Goal: Transaction & Acquisition: Download file/media

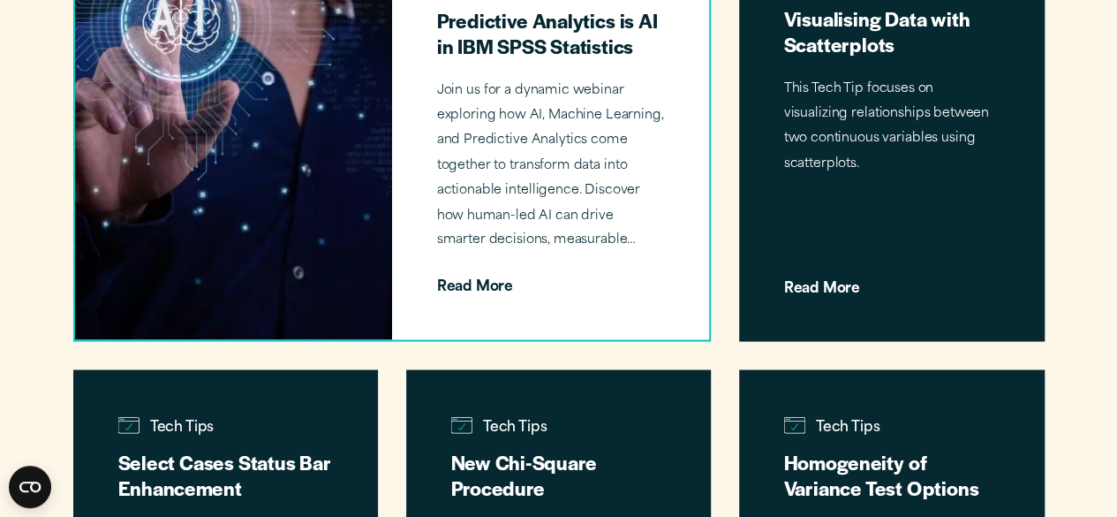
scroll to position [1175, 0]
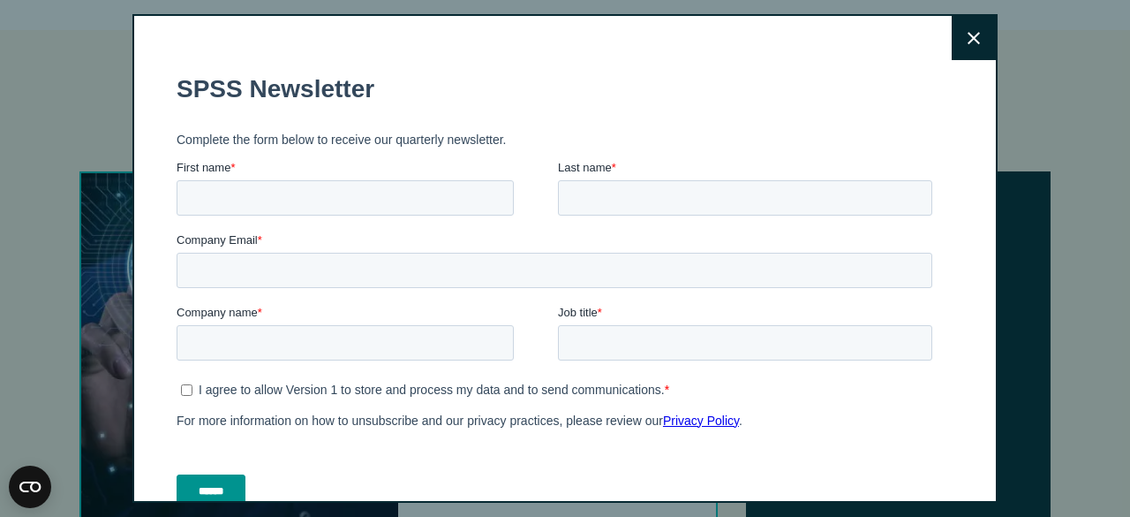
click at [965, 48] on button "Close" at bounding box center [974, 38] width 44 height 44
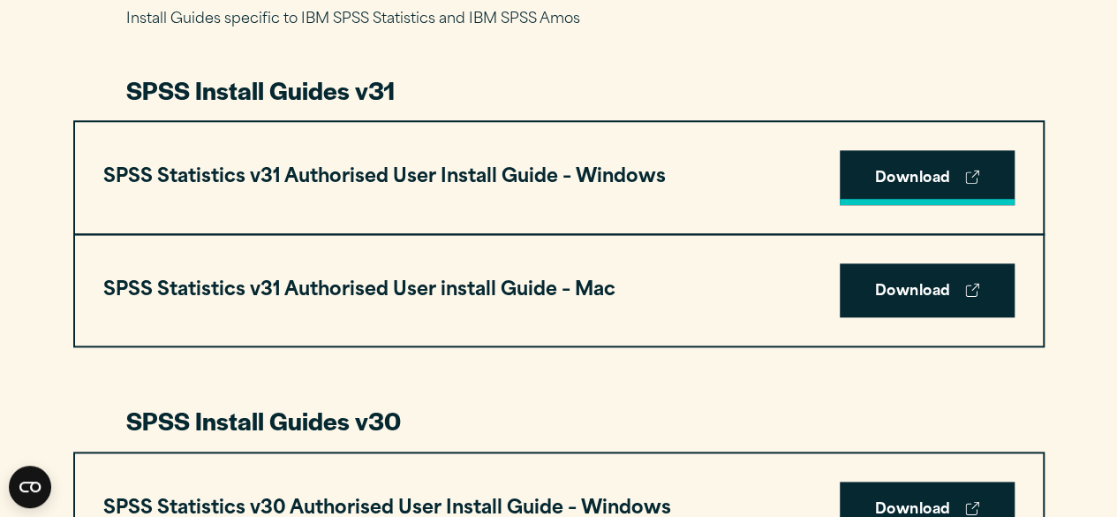
click at [891, 185] on link "Download" at bounding box center [927, 177] width 175 height 55
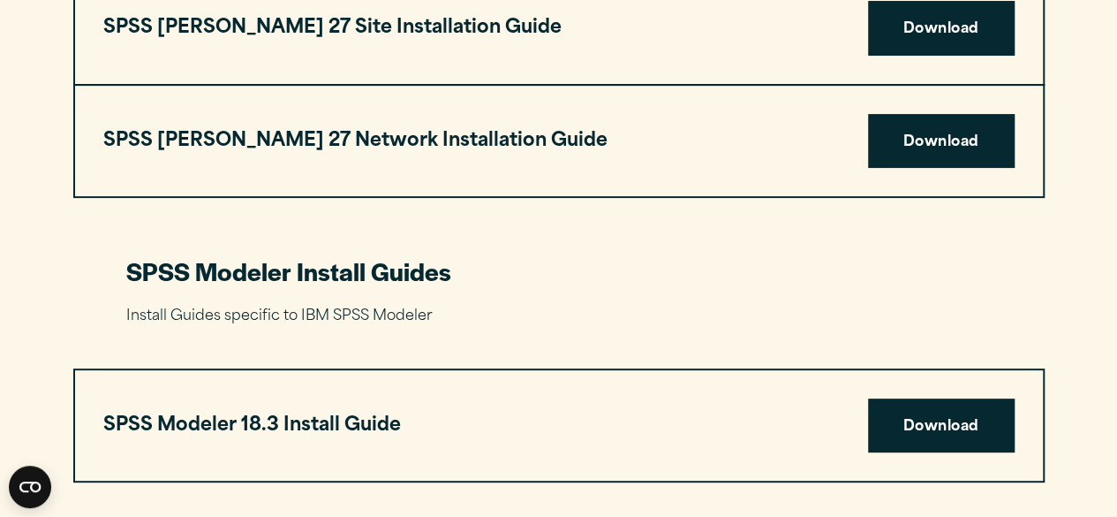
scroll to position [3504, 0]
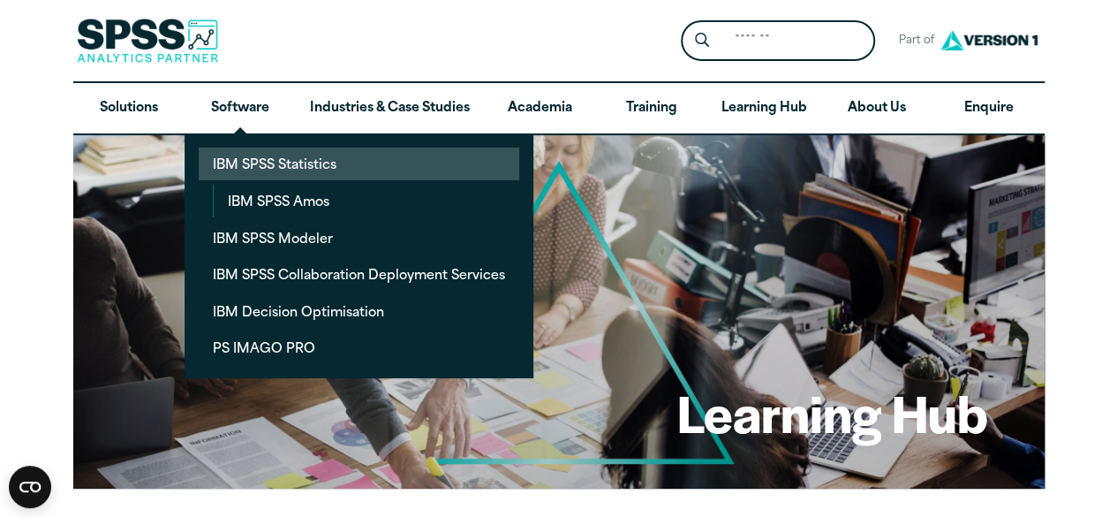
click at [269, 162] on link "IBM SPSS Statistics" at bounding box center [359, 163] width 321 height 33
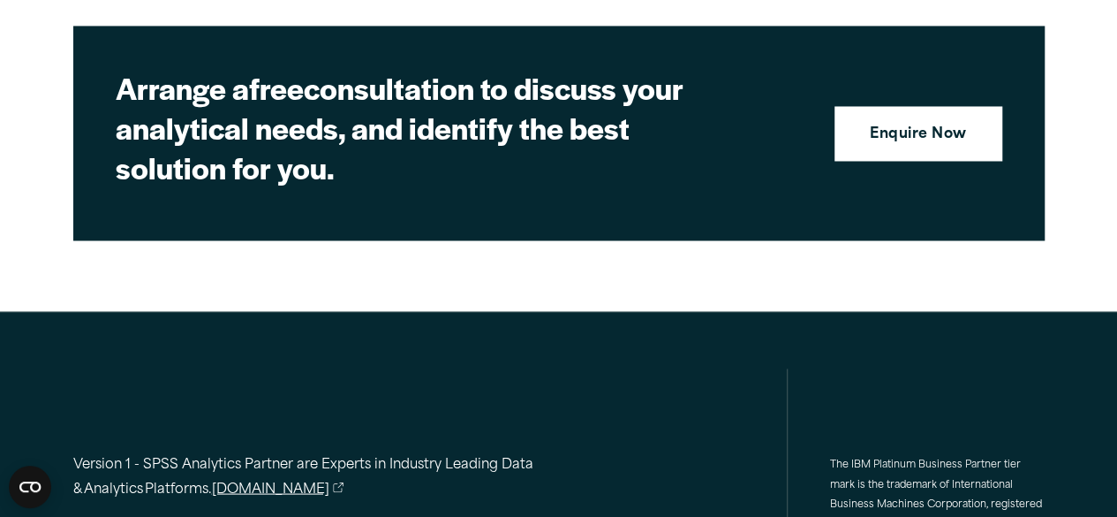
scroll to position [8291, 0]
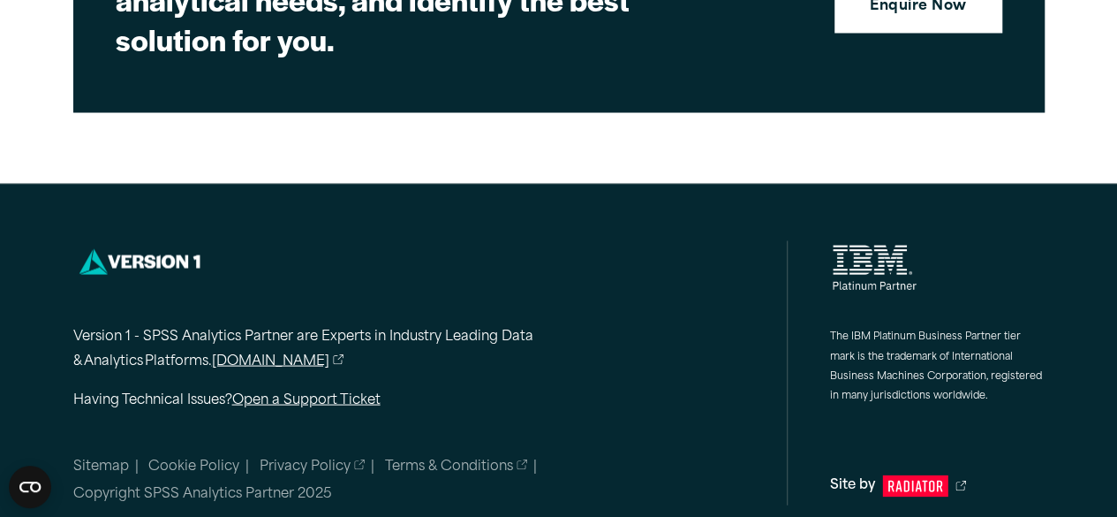
click at [404, 331] on p "Version 1 - SPSS Analytics Partner are Experts in Industry Leading Data & Analy…" at bounding box center [338, 349] width 530 height 51
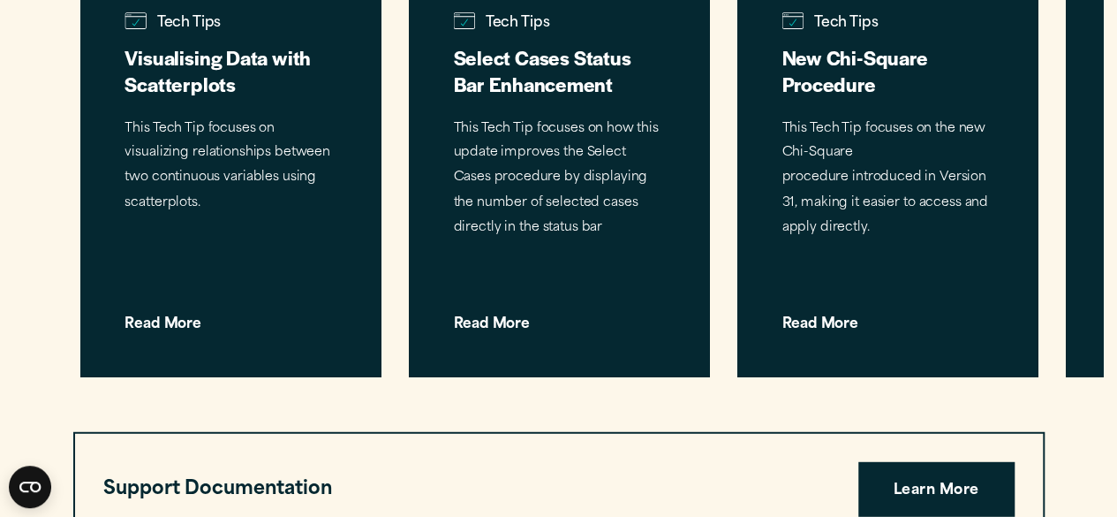
scroll to position [5112, 0]
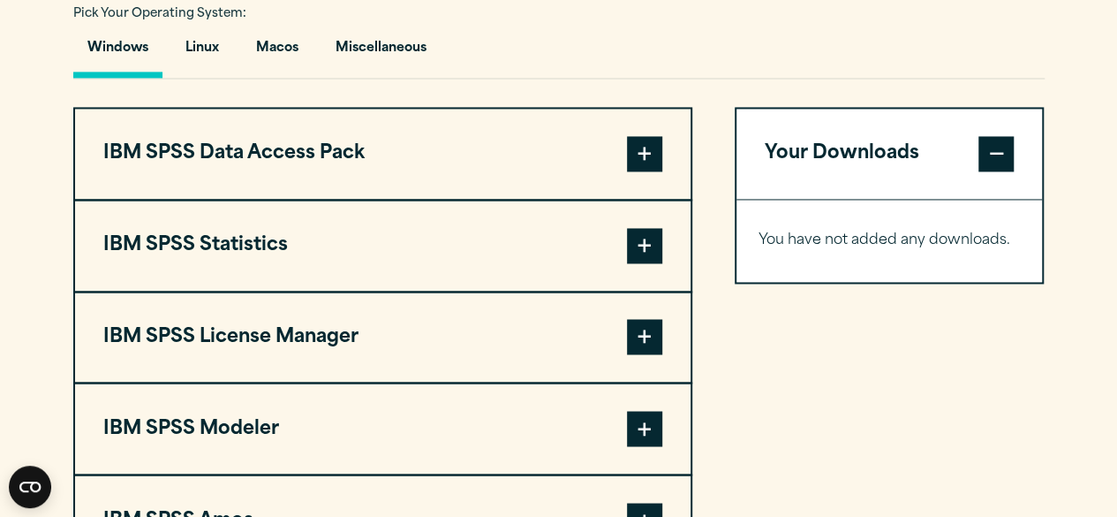
scroll to position [1325, 0]
click at [650, 242] on span at bounding box center [644, 244] width 35 height 35
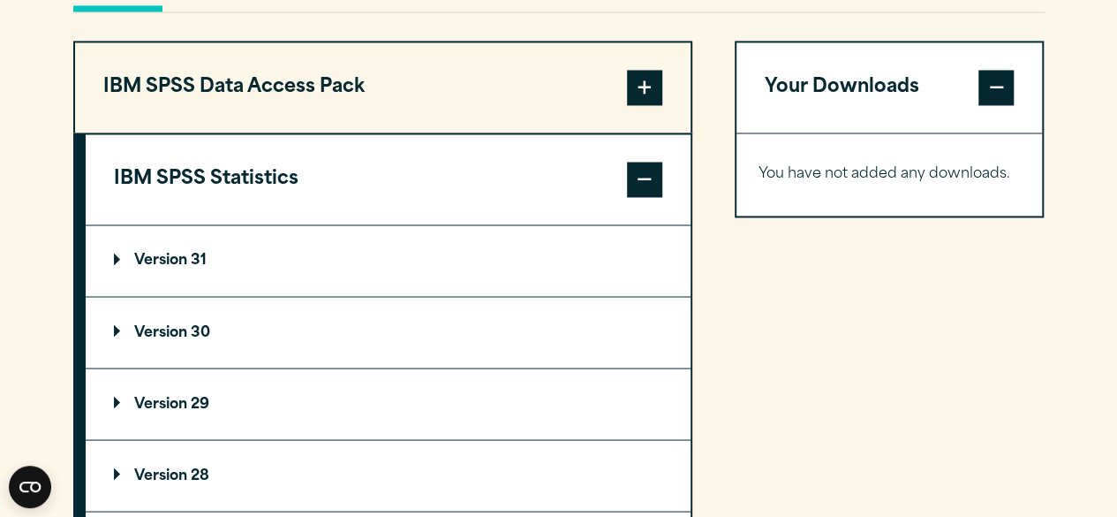
scroll to position [1413, 0]
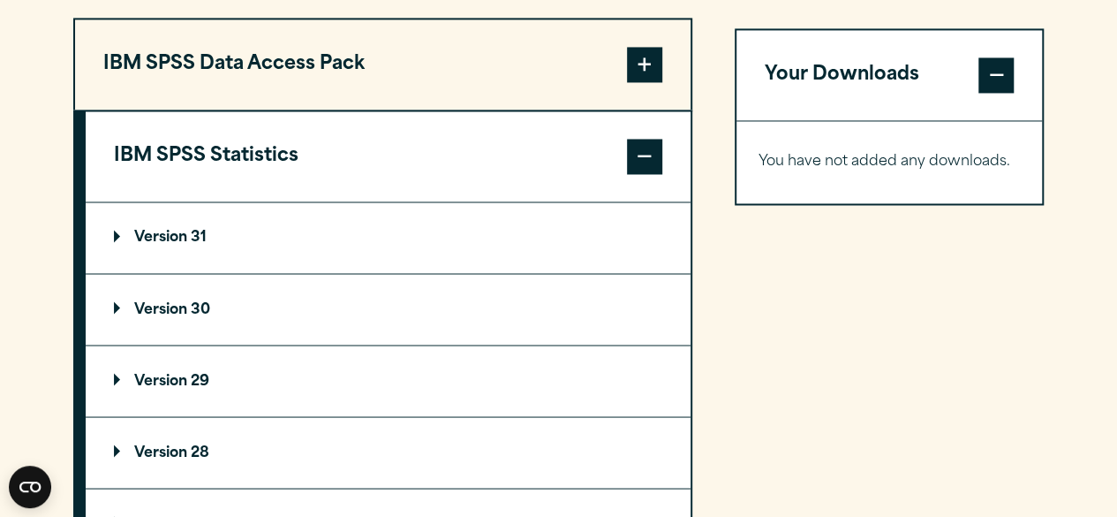
click at [178, 374] on p "Version 29" at bounding box center [161, 381] width 95 height 14
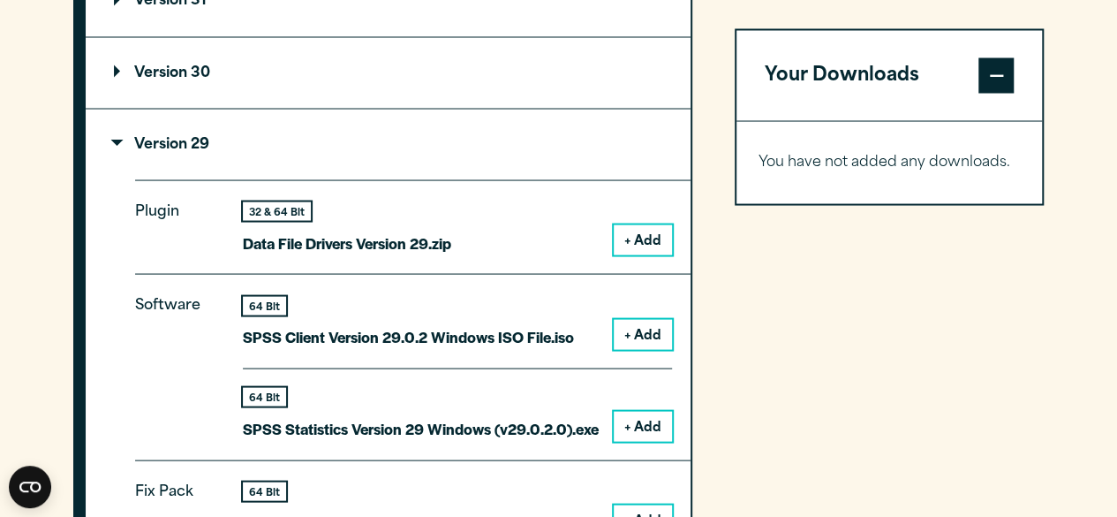
scroll to position [1678, 0]
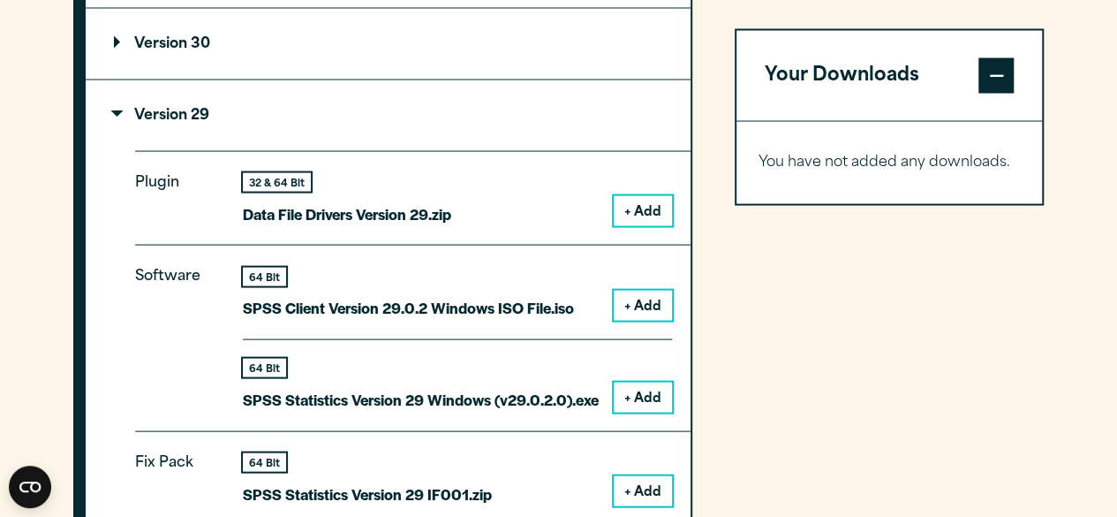
click at [650, 308] on button "+ Add" at bounding box center [643, 306] width 58 height 30
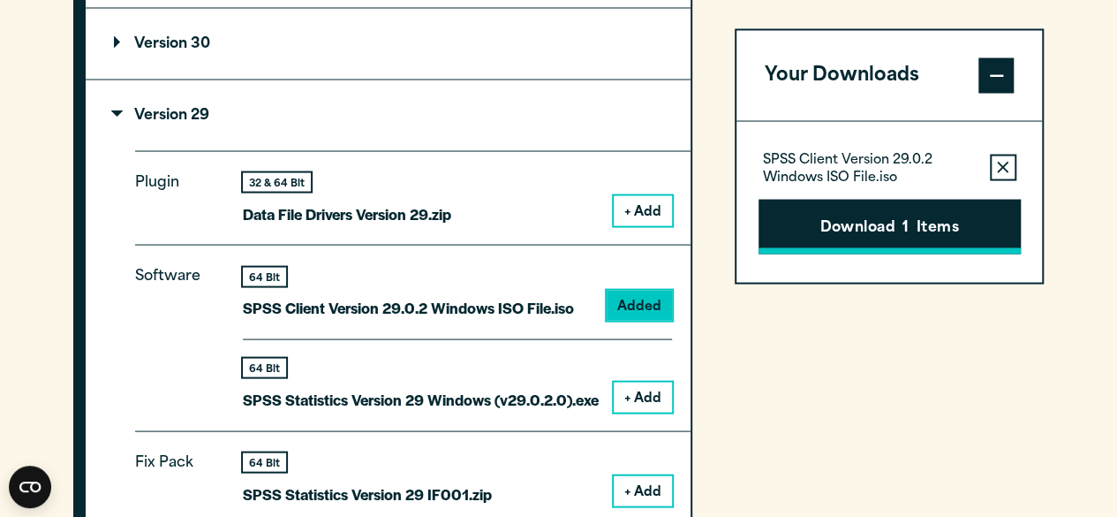
click at [825, 212] on button "Download 1 Items" at bounding box center [890, 226] width 262 height 55
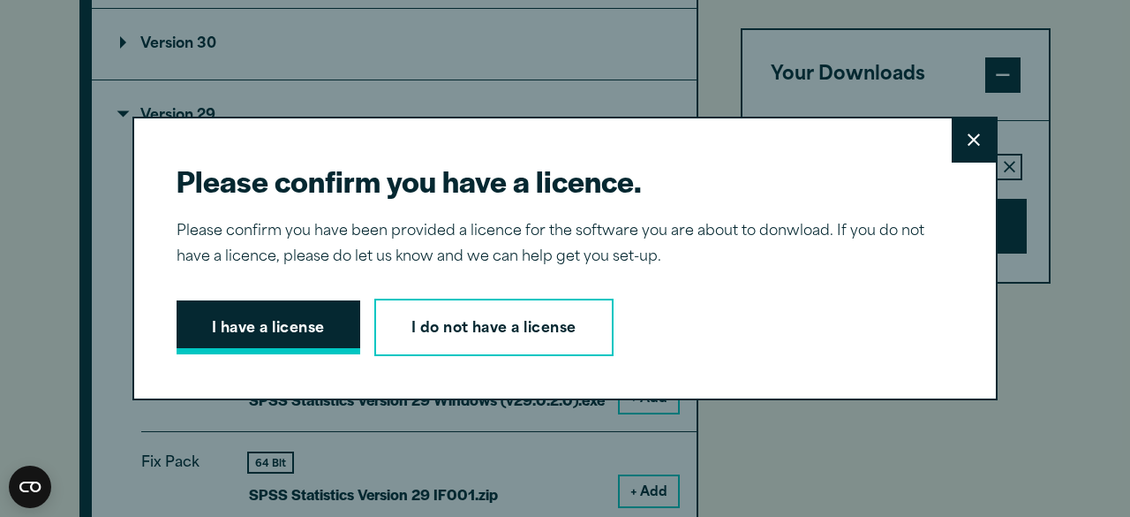
click at [300, 323] on button "I have a license" at bounding box center [269, 327] width 184 height 55
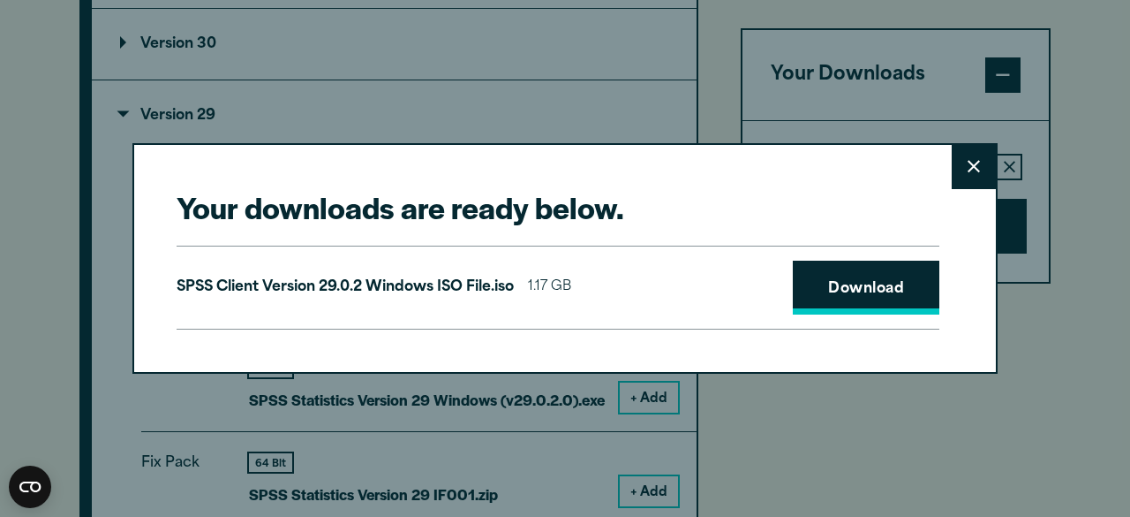
click at [851, 291] on link "Download" at bounding box center [866, 288] width 147 height 55
click at [957, 175] on button "Close" at bounding box center [974, 167] width 44 height 44
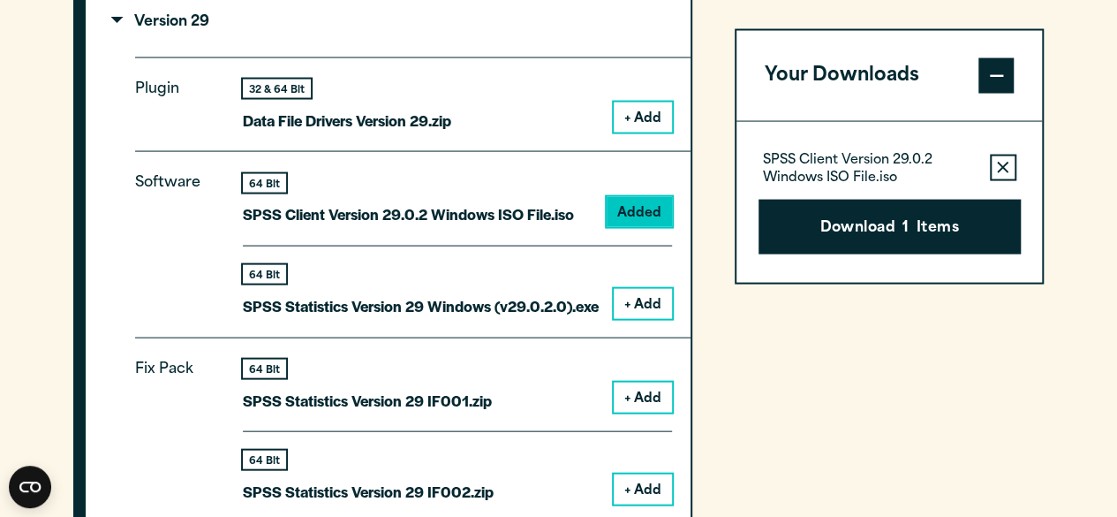
scroll to position [1766, 0]
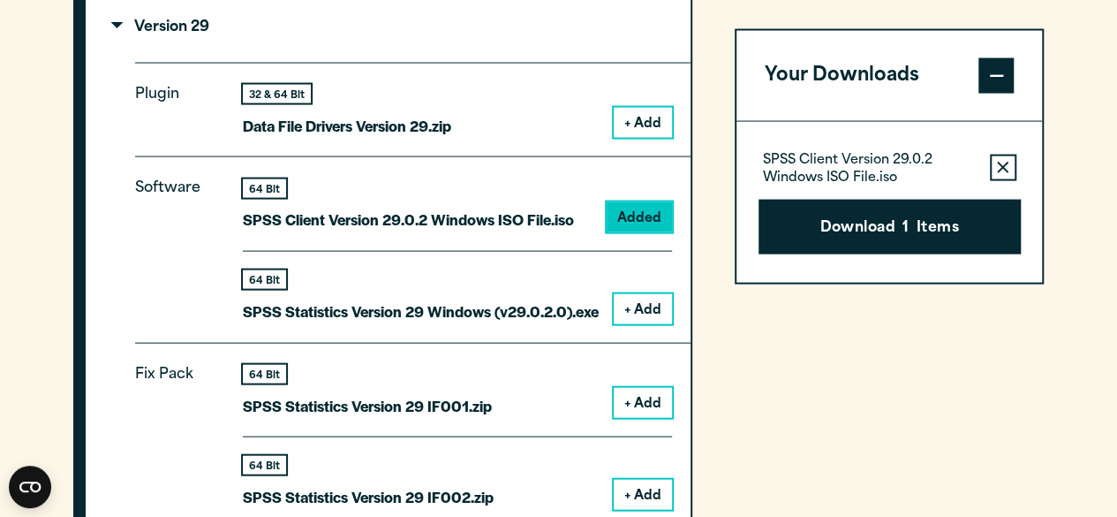
click at [630, 301] on button "+ Add" at bounding box center [643, 309] width 58 height 30
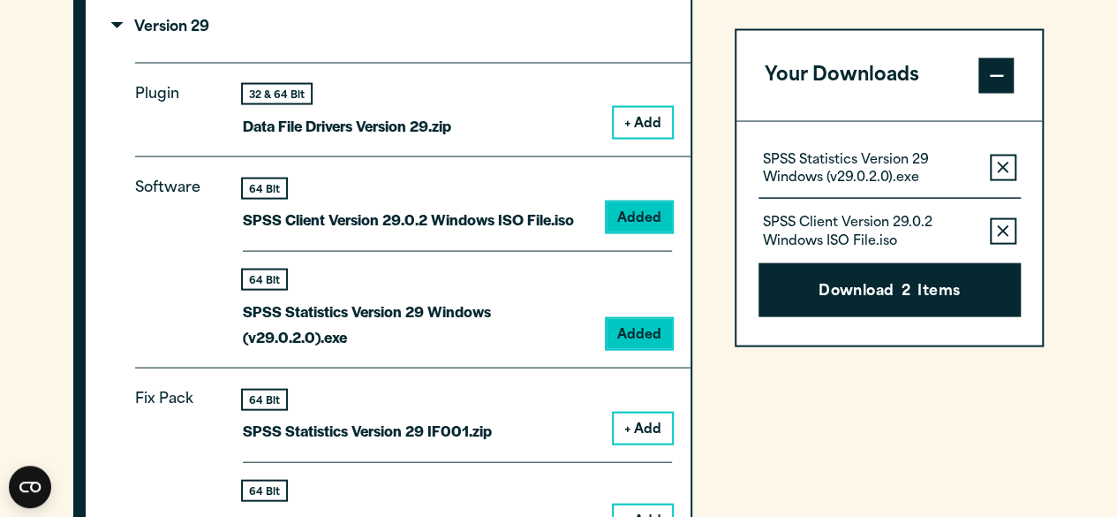
click at [1008, 159] on button "Remove this item from your software download list" at bounding box center [1003, 167] width 26 height 26
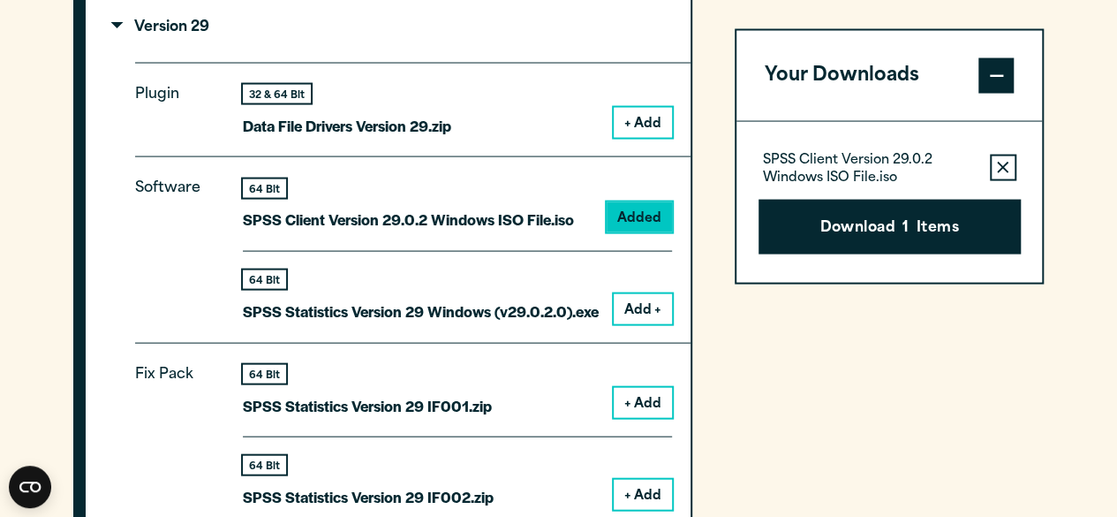
click at [1007, 158] on button "Remove this item from your software download list" at bounding box center [1003, 167] width 26 height 26
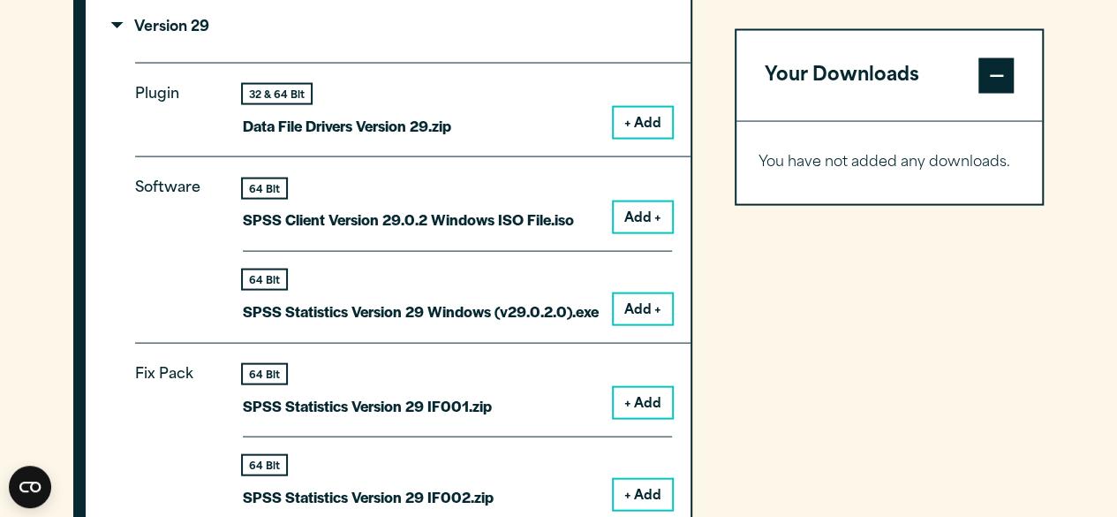
click at [641, 308] on button "Add +" at bounding box center [643, 309] width 58 height 30
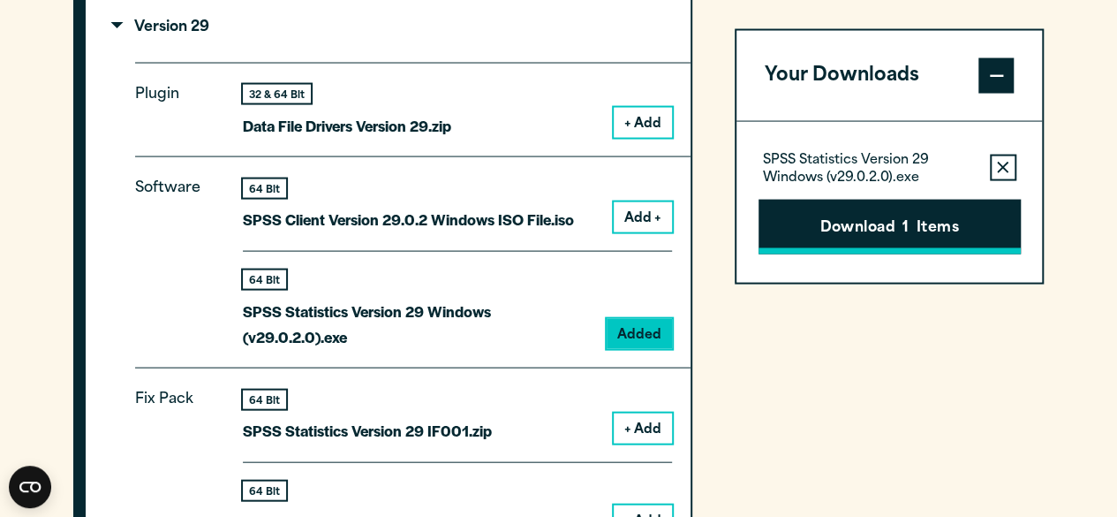
click at [869, 203] on button "Download 1 Items" at bounding box center [890, 226] width 262 height 55
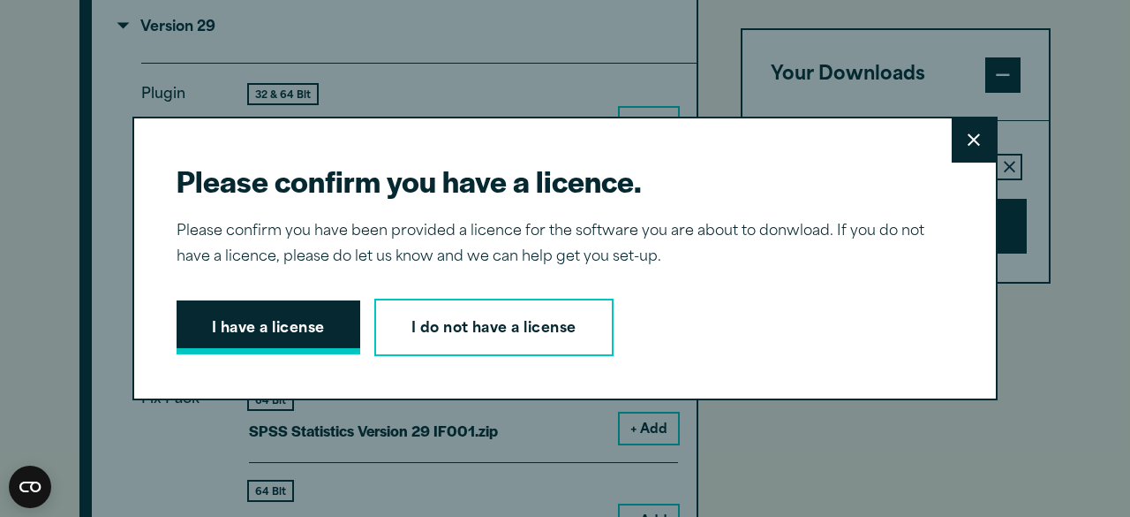
click at [268, 331] on button "I have a license" at bounding box center [269, 327] width 184 height 55
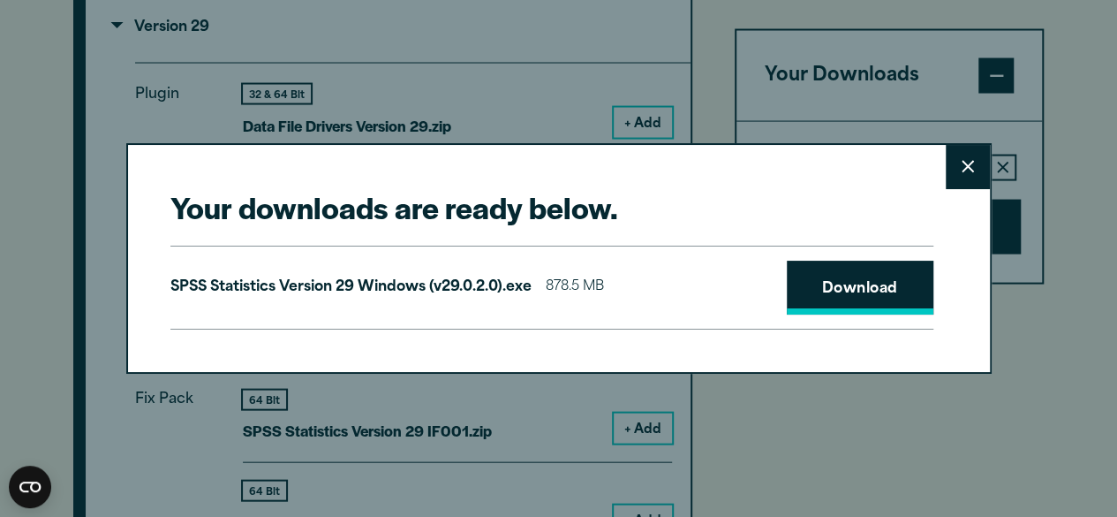
click at [812, 280] on link "Download" at bounding box center [860, 288] width 147 height 55
click at [979, 162] on button "Close" at bounding box center [968, 167] width 44 height 44
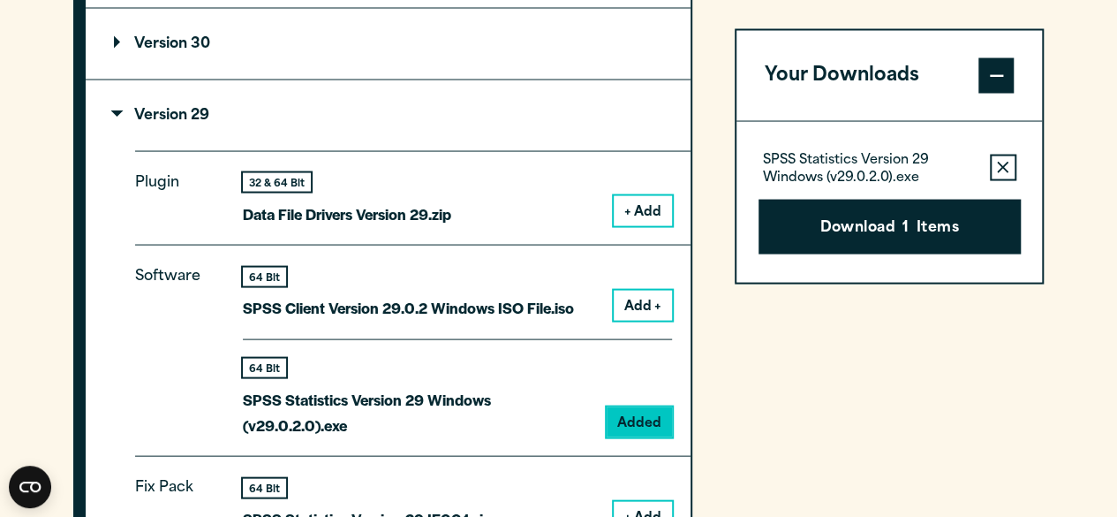
scroll to position [1501, 0]
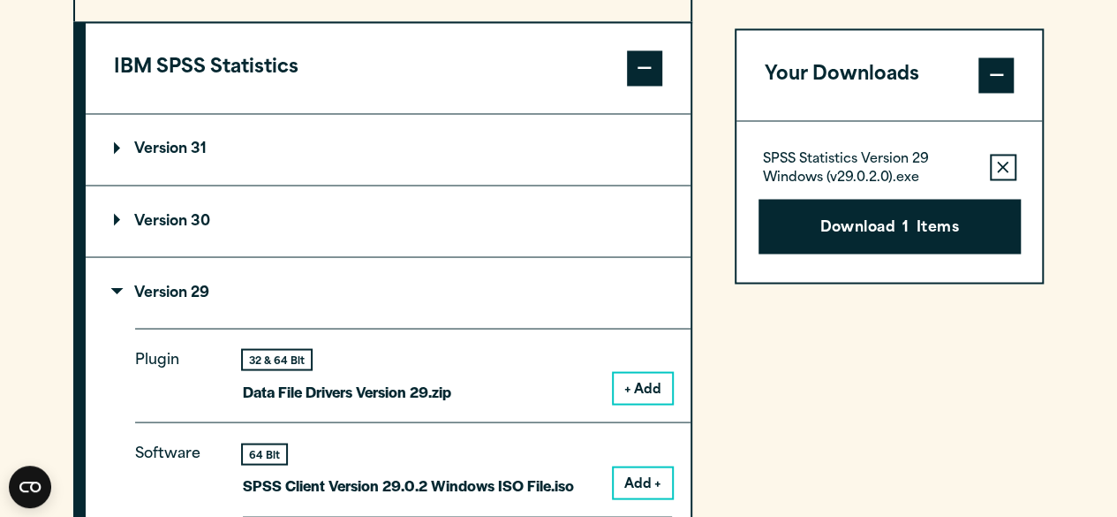
click at [326, 209] on summary "Version 30" at bounding box center [388, 220] width 605 height 71
